Goal: Check status: Check status

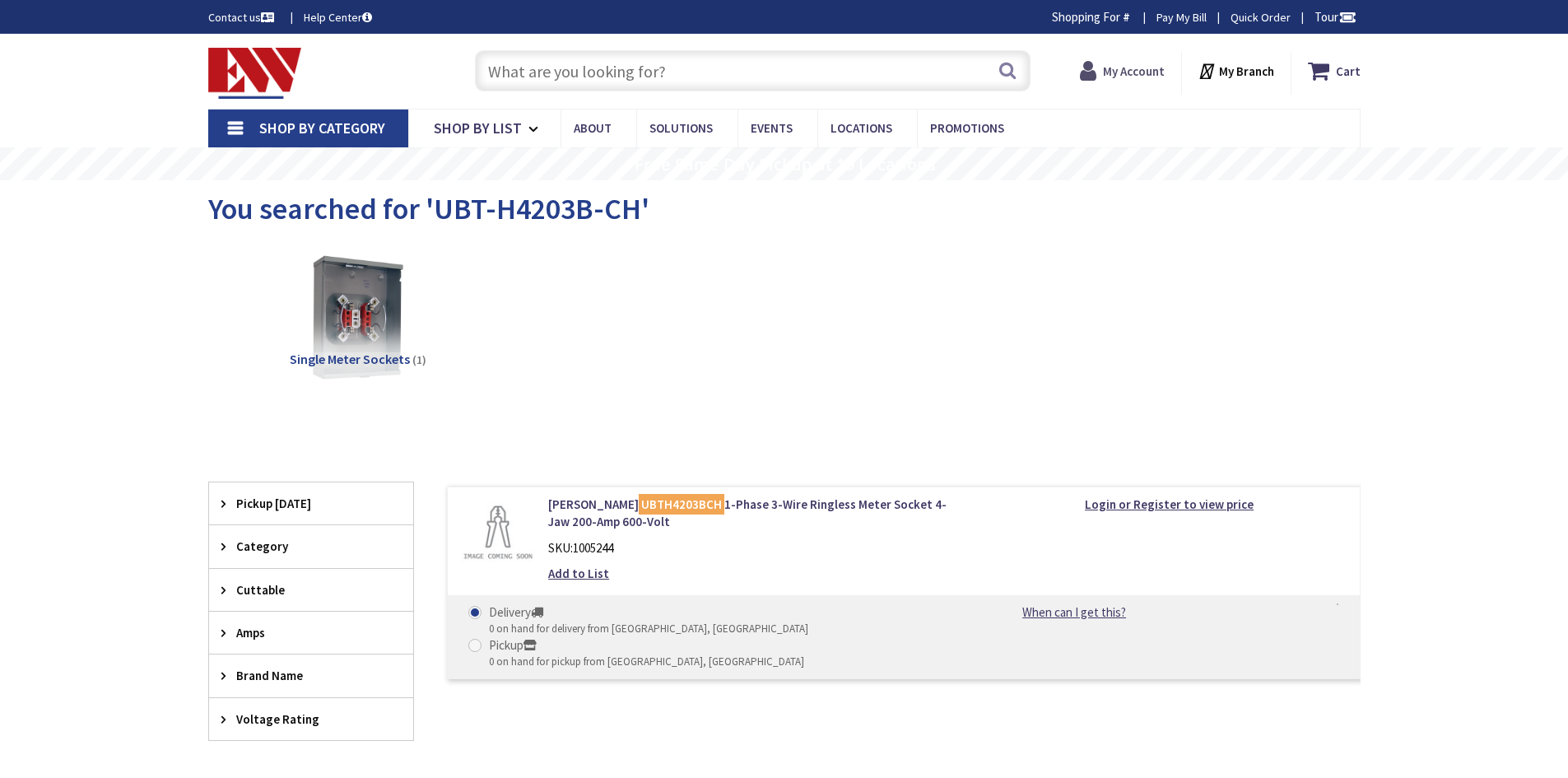
click at [1139, 76] on strong "My Account" at bounding box center [1133, 71] width 61 height 16
click at [1130, 76] on strong "My Account" at bounding box center [1133, 71] width 61 height 16
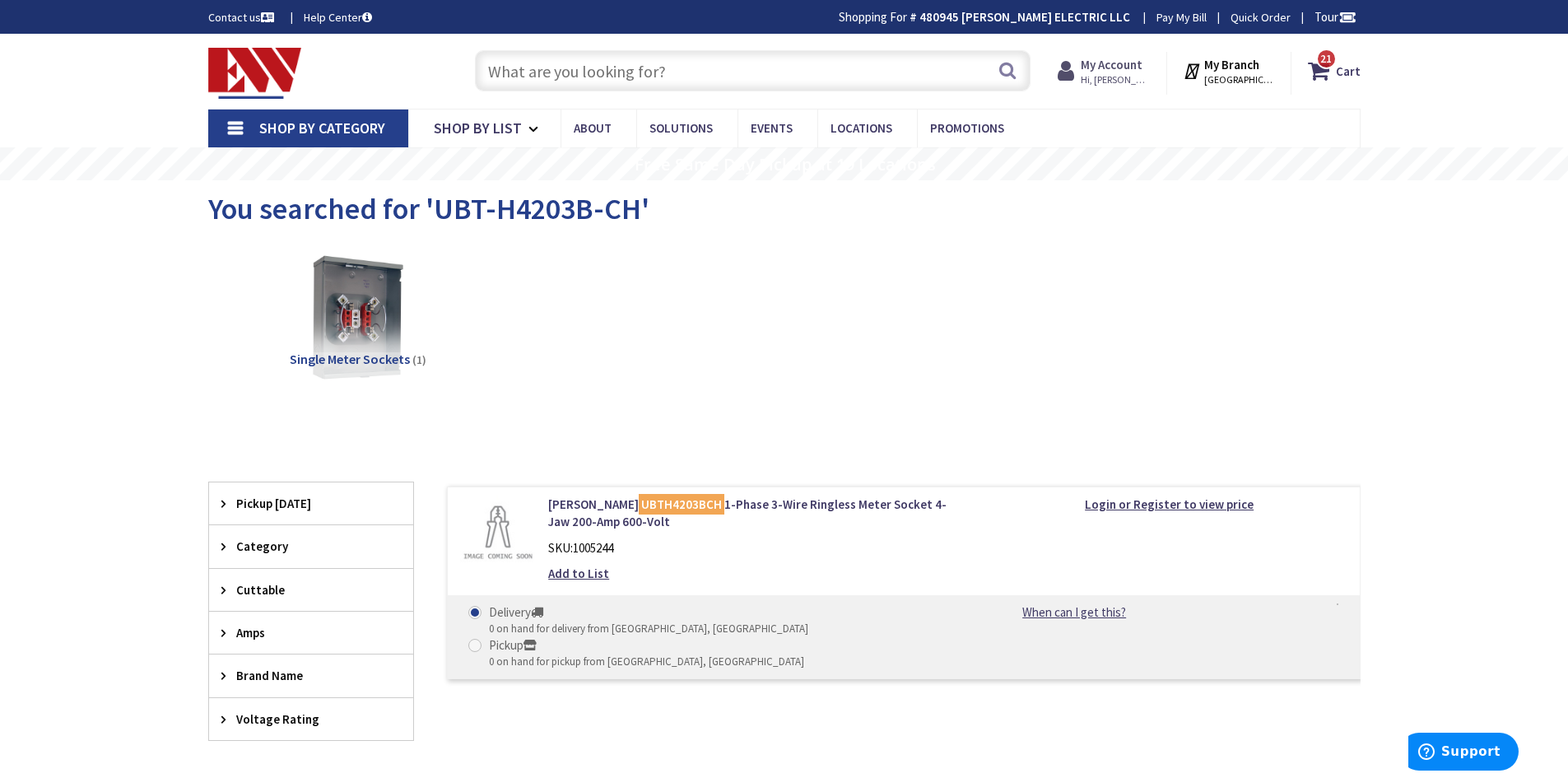
click at [1109, 73] on span "Hi, [PERSON_NAME]" at bounding box center [1116, 79] width 70 height 13
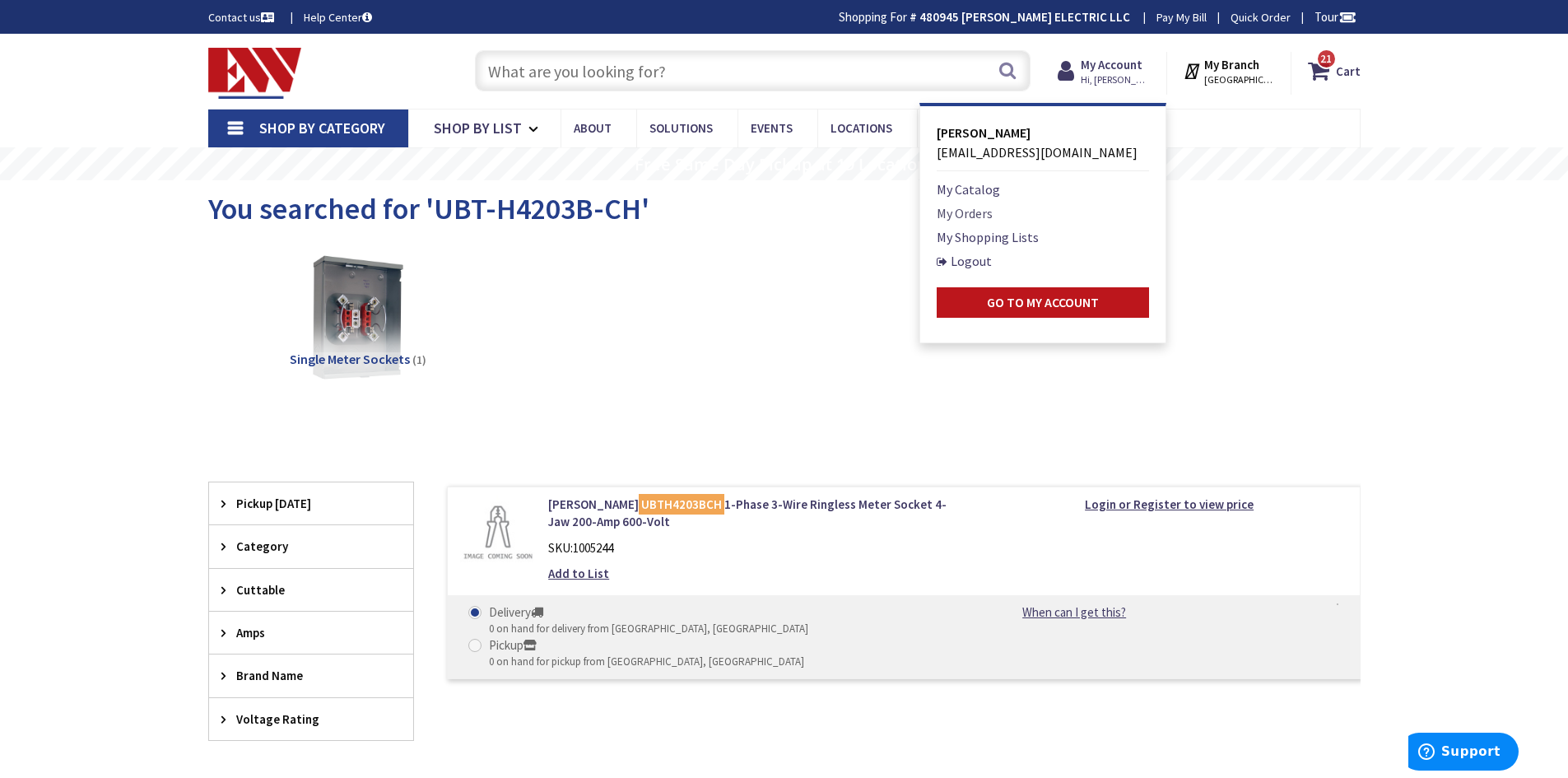
click at [966, 216] on link "My Orders" at bounding box center [965, 213] width 56 height 19
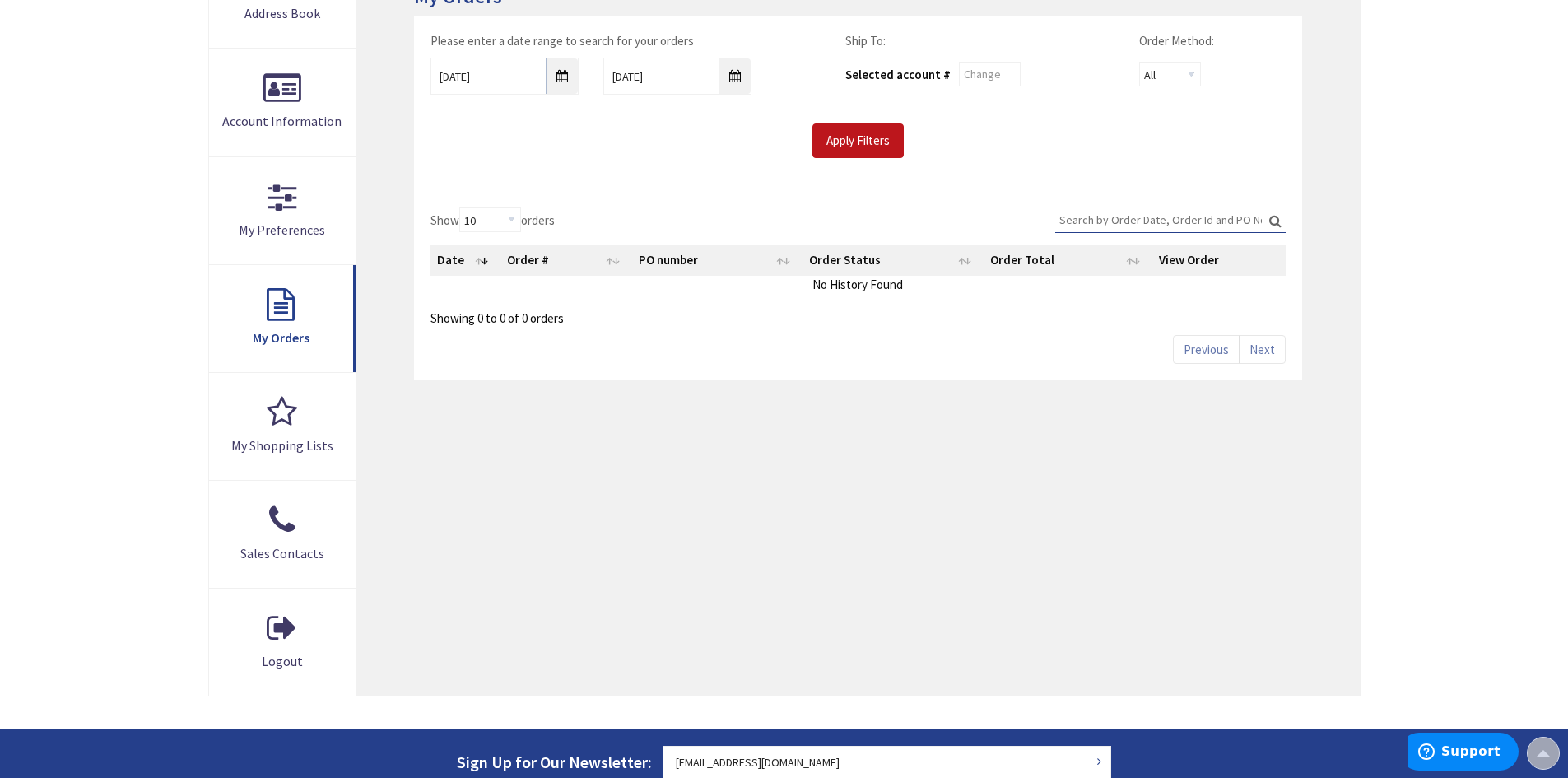
scroll to position [247, 0]
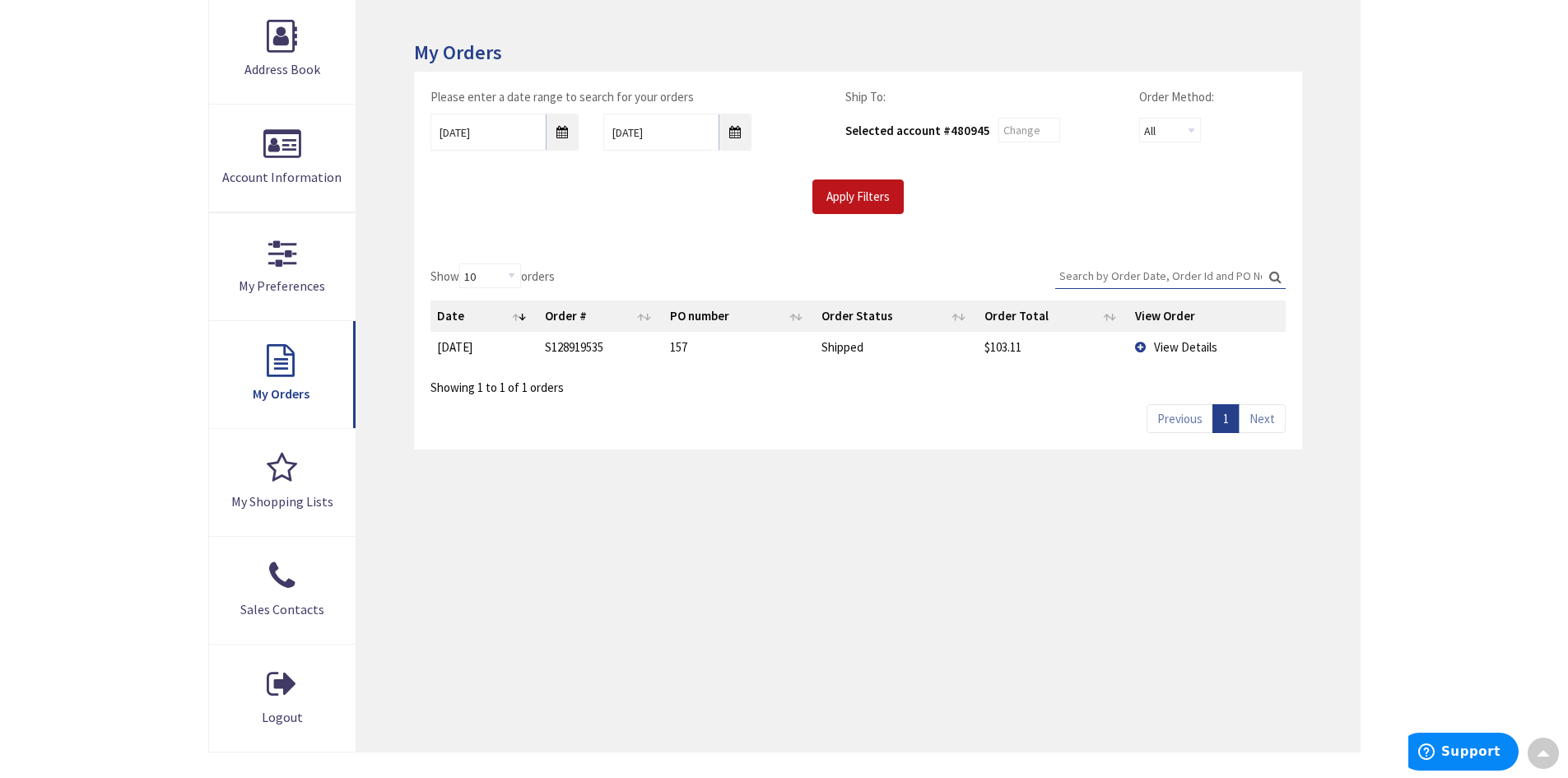
click at [1173, 353] on span "View Details" at bounding box center [1185, 347] width 63 height 16
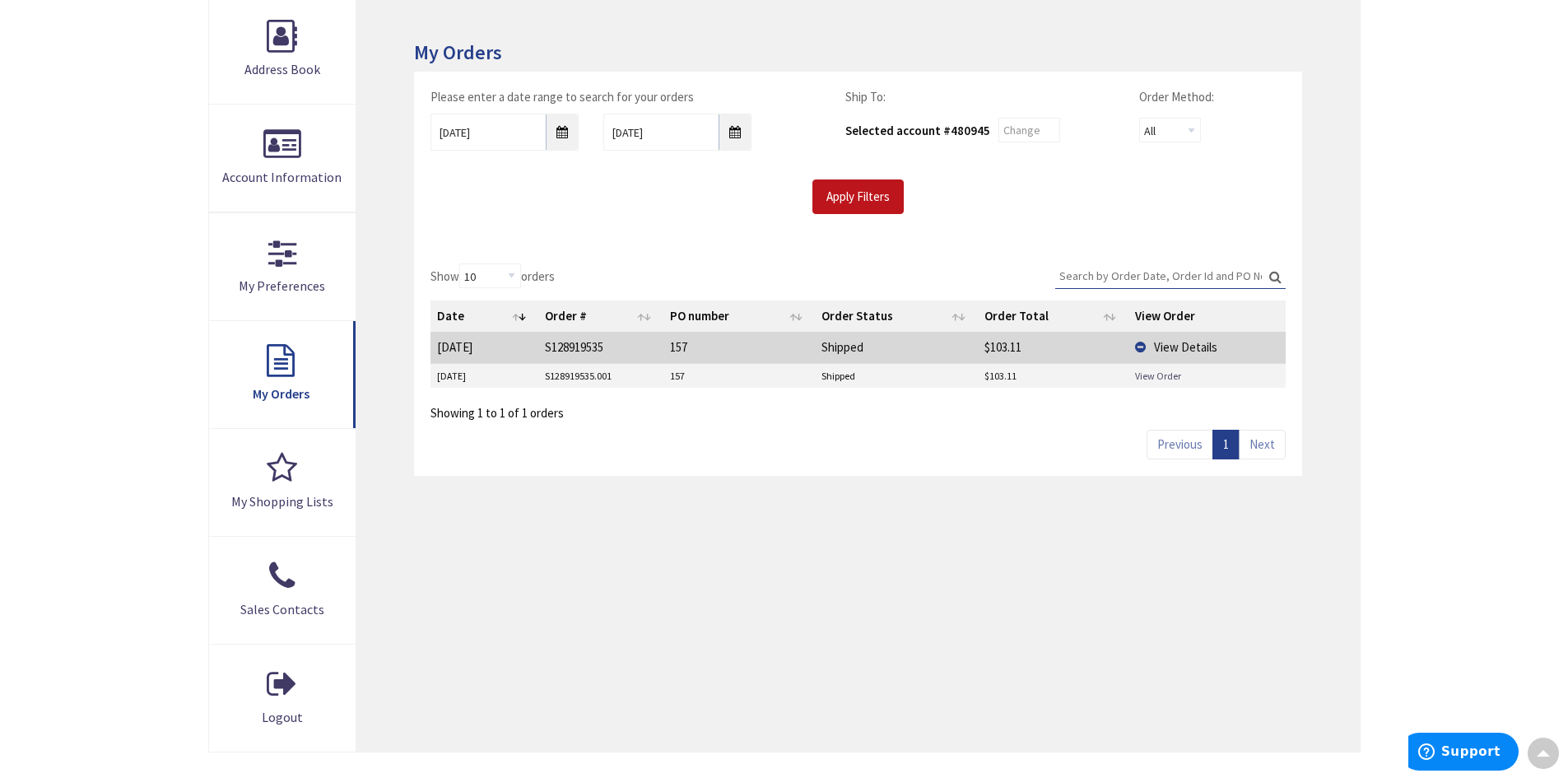
click at [1144, 382] on link "View Order" at bounding box center [1158, 376] width 46 height 14
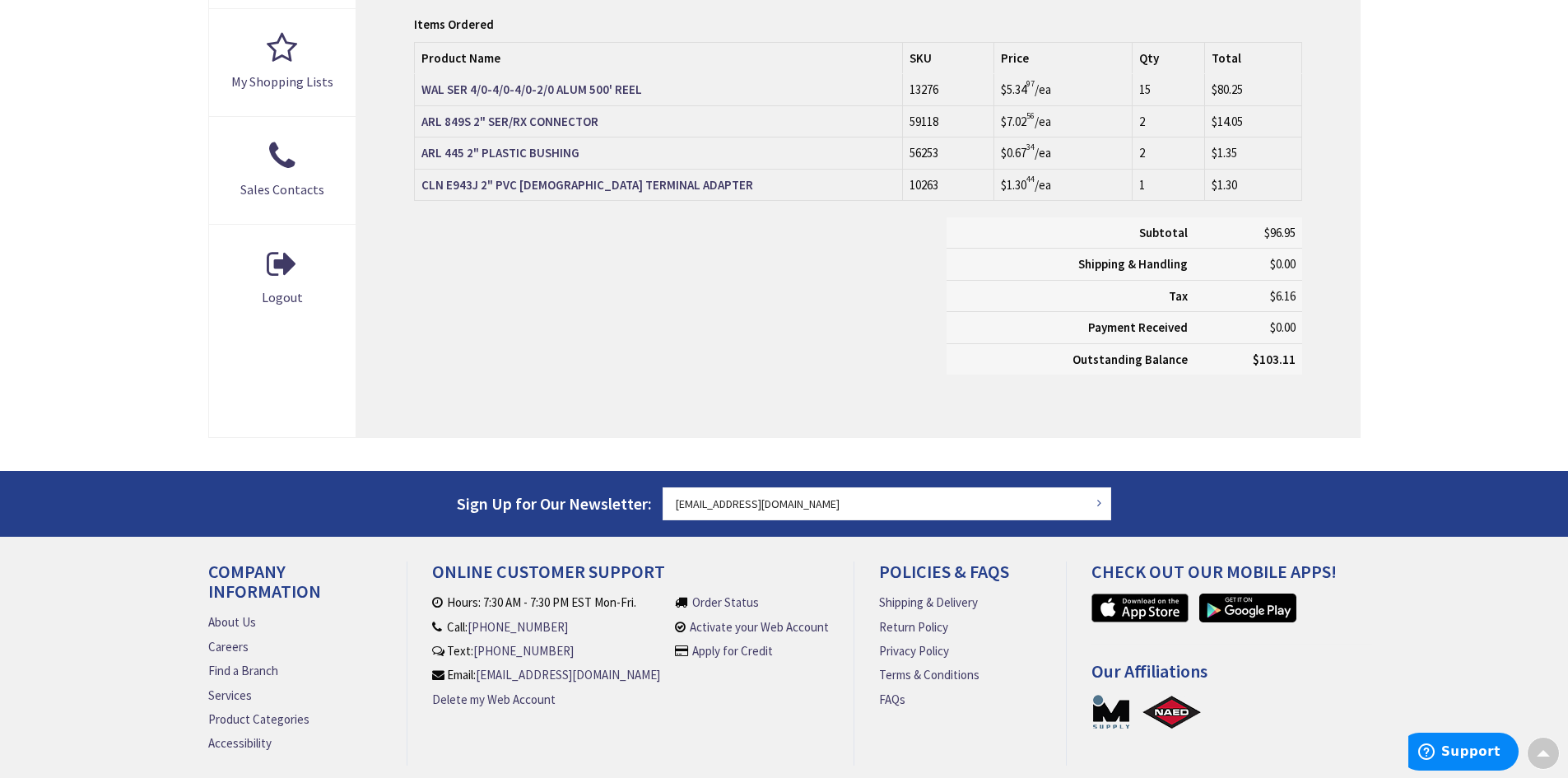
scroll to position [576, 0]
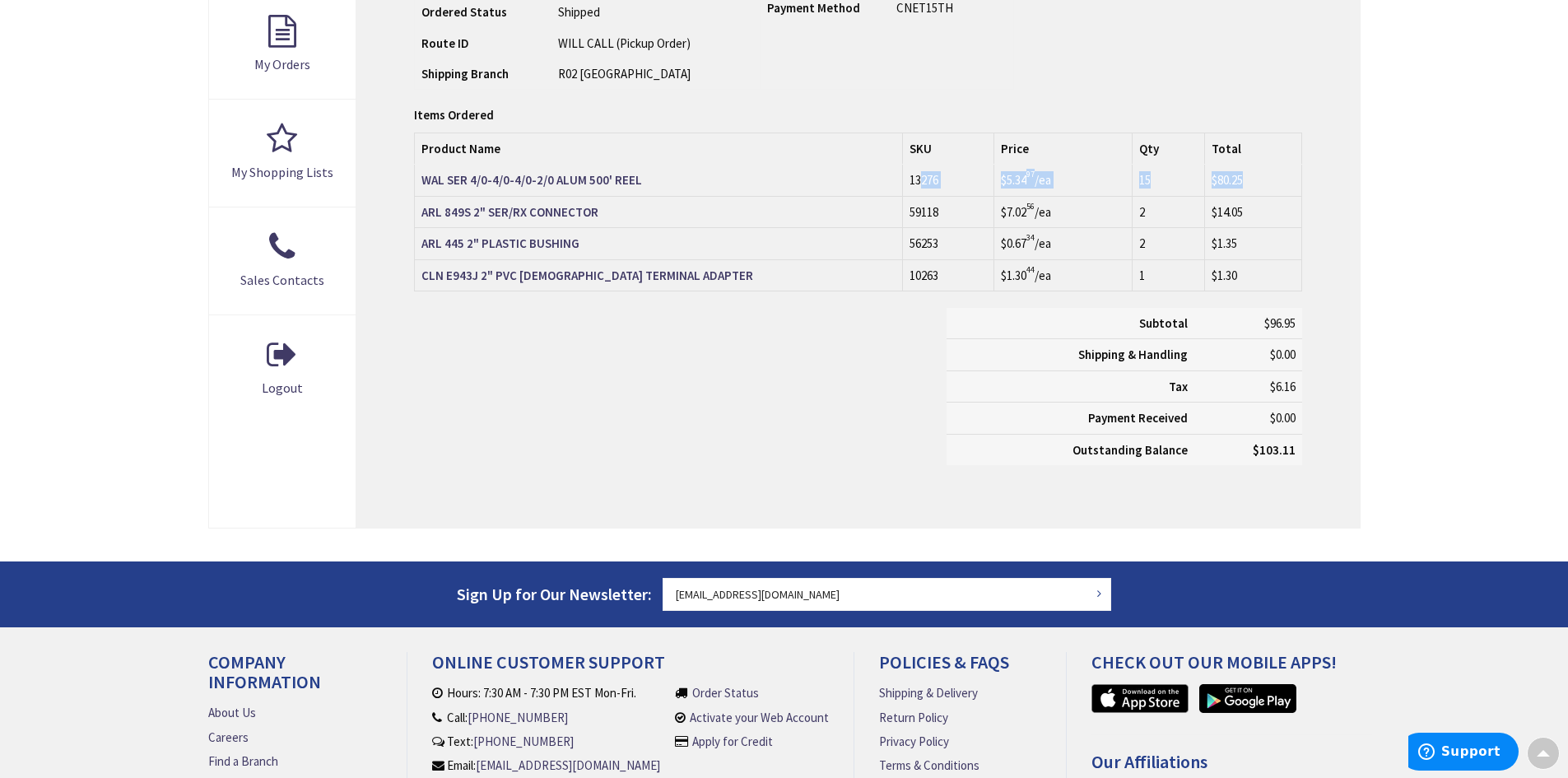
drag, startPoint x: 918, startPoint y: 181, endPoint x: 1267, endPoint y: 179, distance: 349.0
click at [1267, 179] on tr "WAL SER 4/0-4/0-4/0-2/0 ALUM 500' REEL 13276 $5.34 97 /ea 15" at bounding box center [858, 180] width 887 height 32
click at [815, 230] on td "ARL 445 2" PLASTIC BUSHING" at bounding box center [658, 244] width 488 height 32
drag, startPoint x: 1250, startPoint y: 214, endPoint x: 1205, endPoint y: 211, distance: 45.1
click at [1205, 211] on td "$14.05" at bounding box center [1252, 212] width 97 height 32
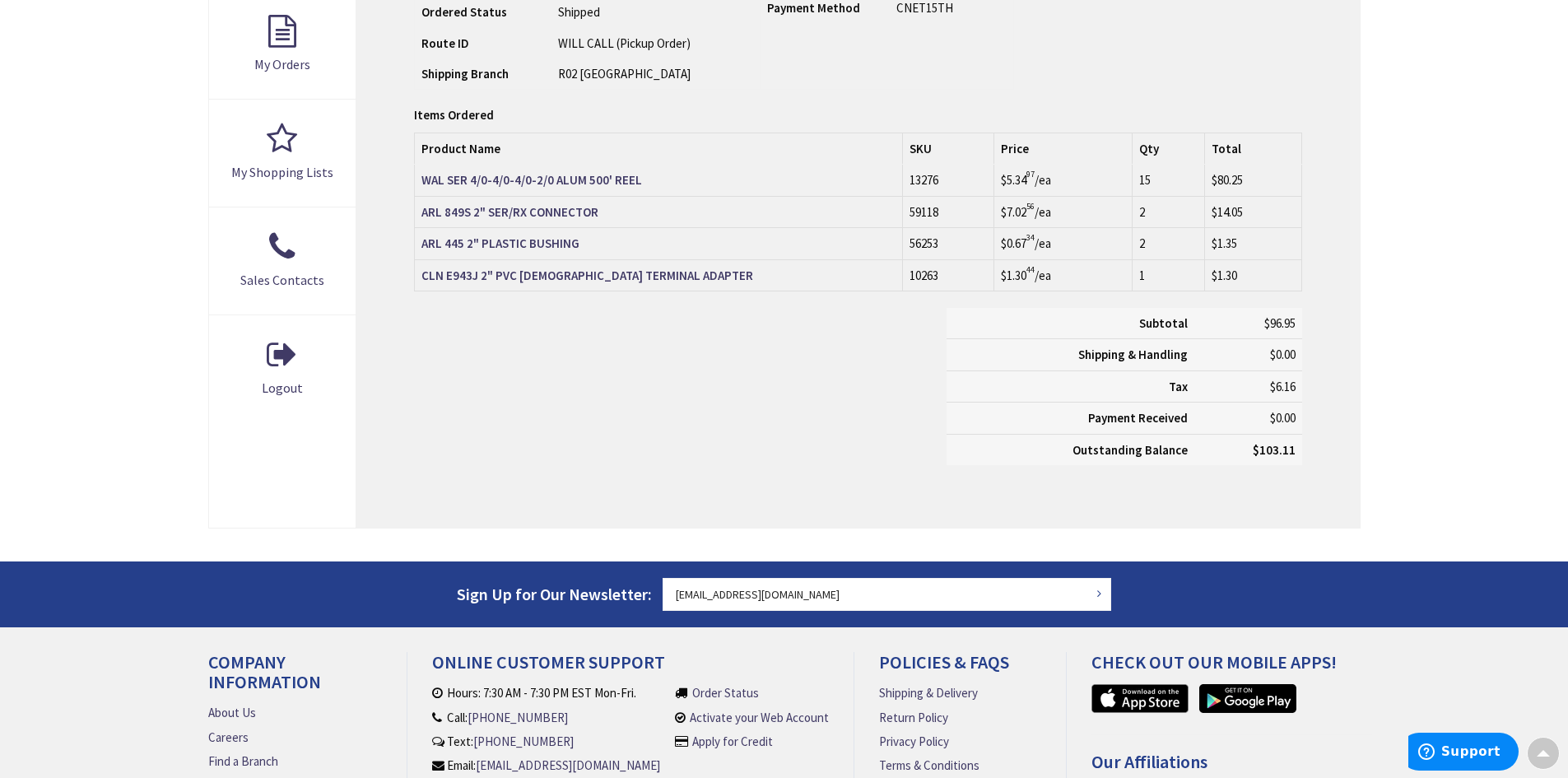
click at [1012, 235] on span "$0.67 34" at bounding box center [1018, 243] width 33 height 16
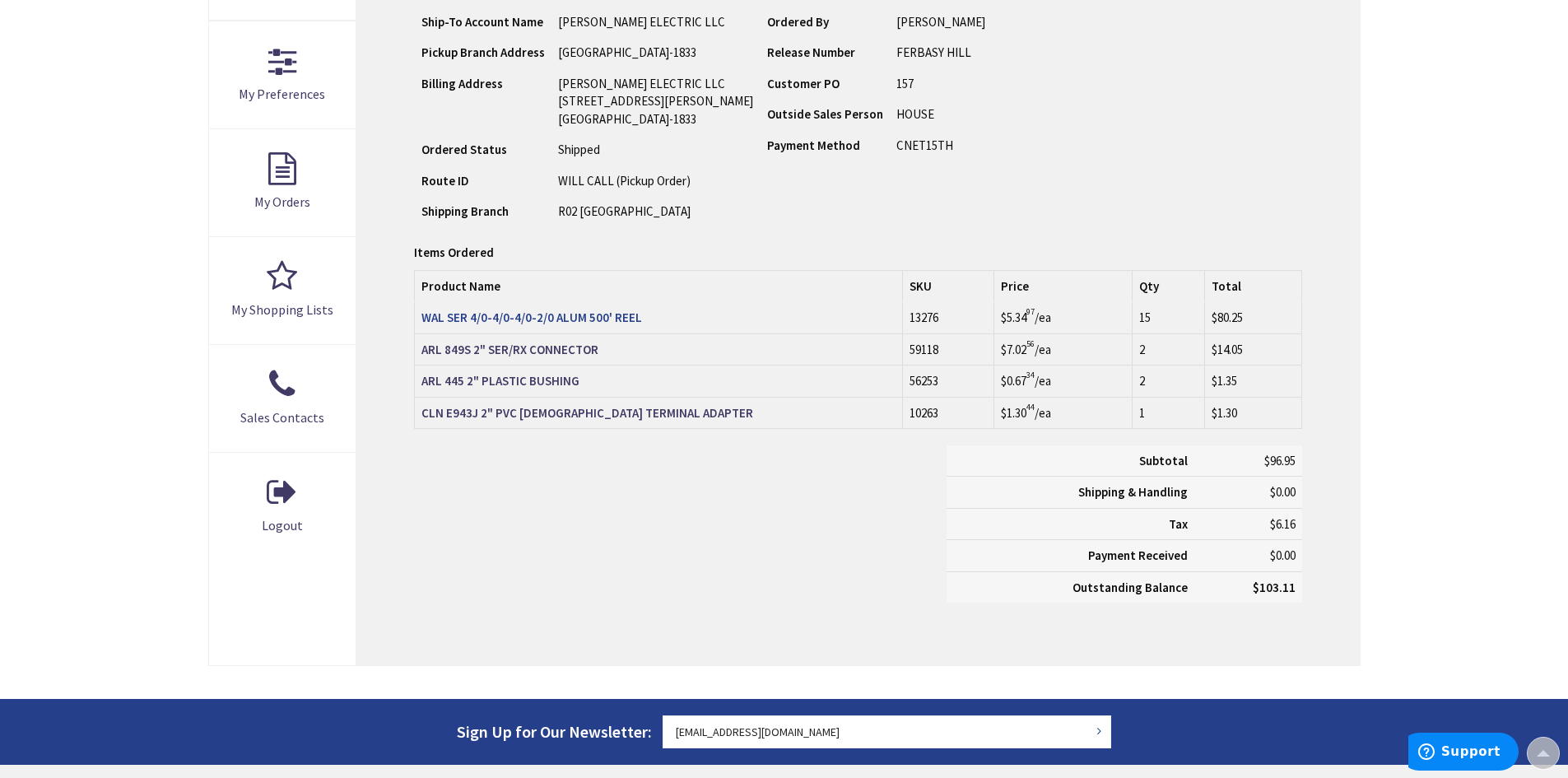
scroll to position [493, 0]
